Goal: Transaction & Acquisition: Purchase product/service

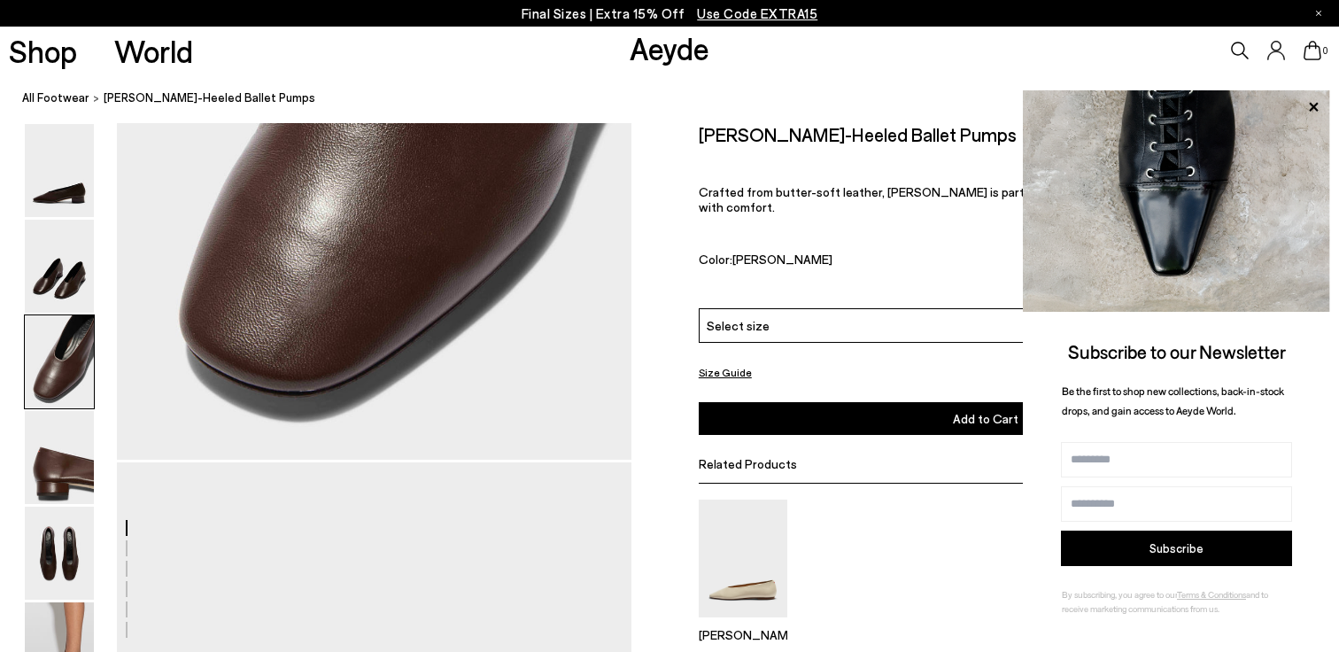
scroll to position [1643, 0]
